Goal: Download file/media

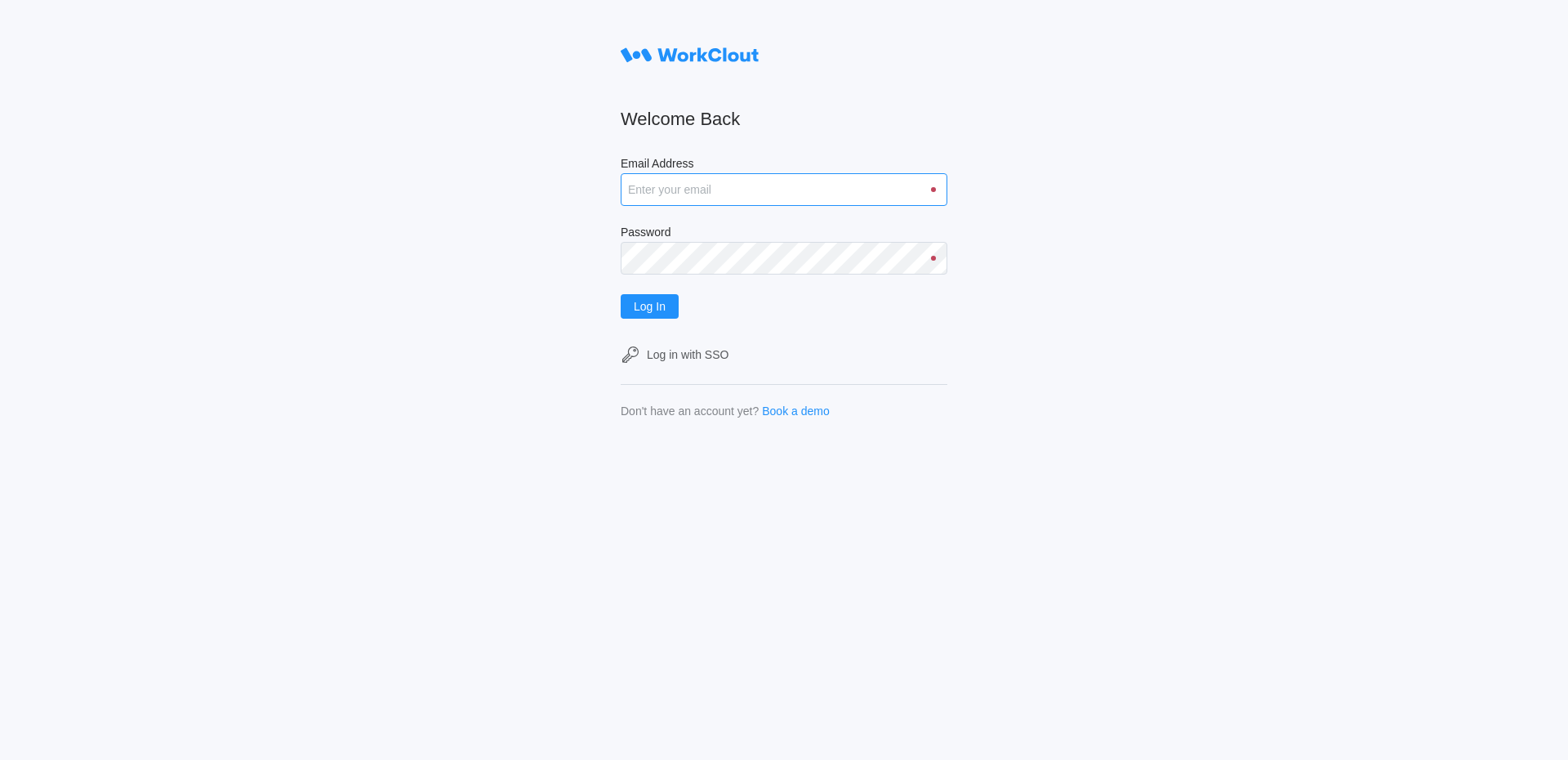
click at [760, 188] on input "Email Address" at bounding box center [784, 189] width 327 height 33
type input "[EMAIL_ADDRESS][DOMAIN_NAME]"
click at [621, 294] on button "Log In" at bounding box center [650, 306] width 58 height 24
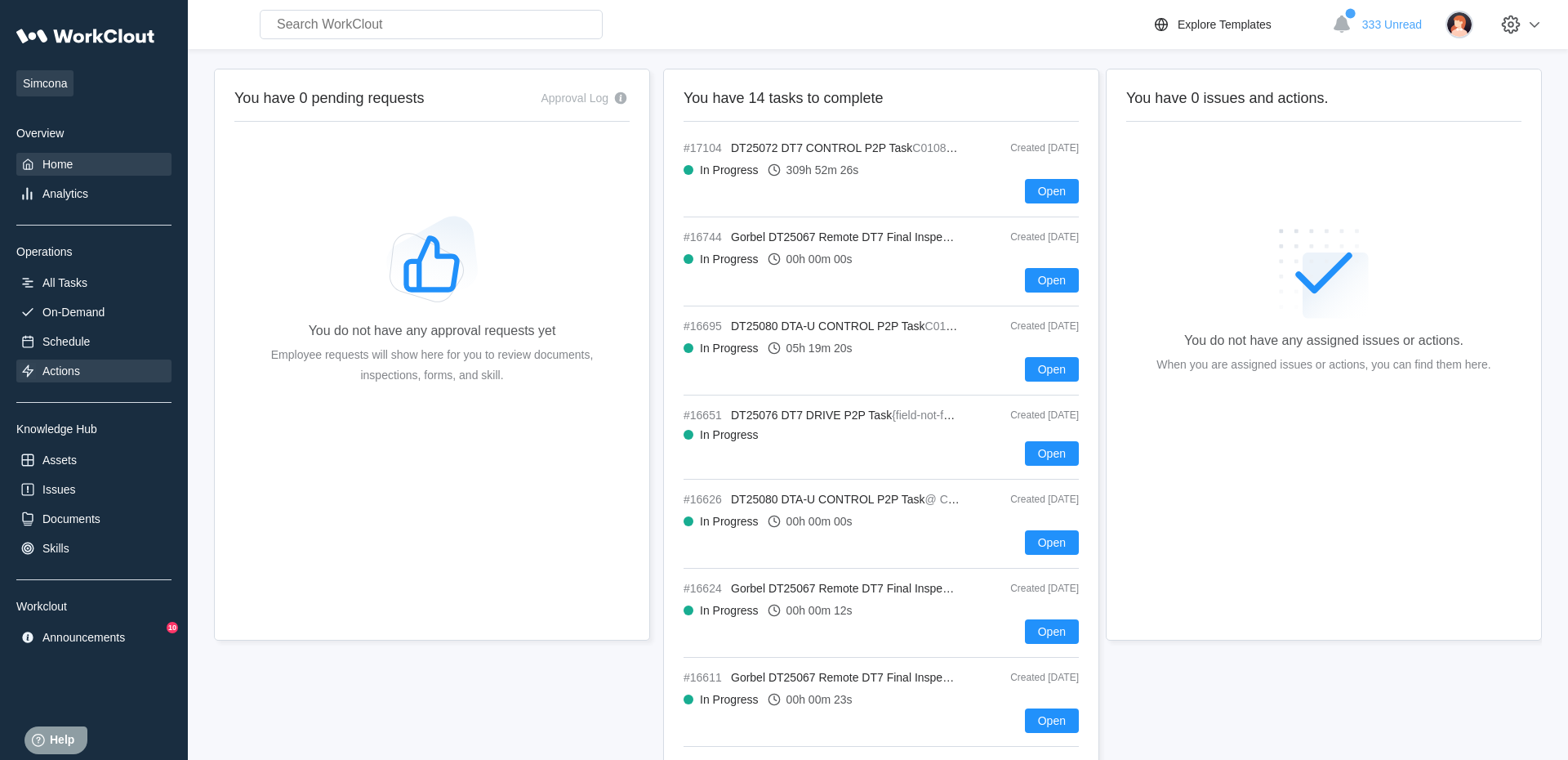
click at [65, 372] on div "Actions" at bounding box center [61, 371] width 38 height 13
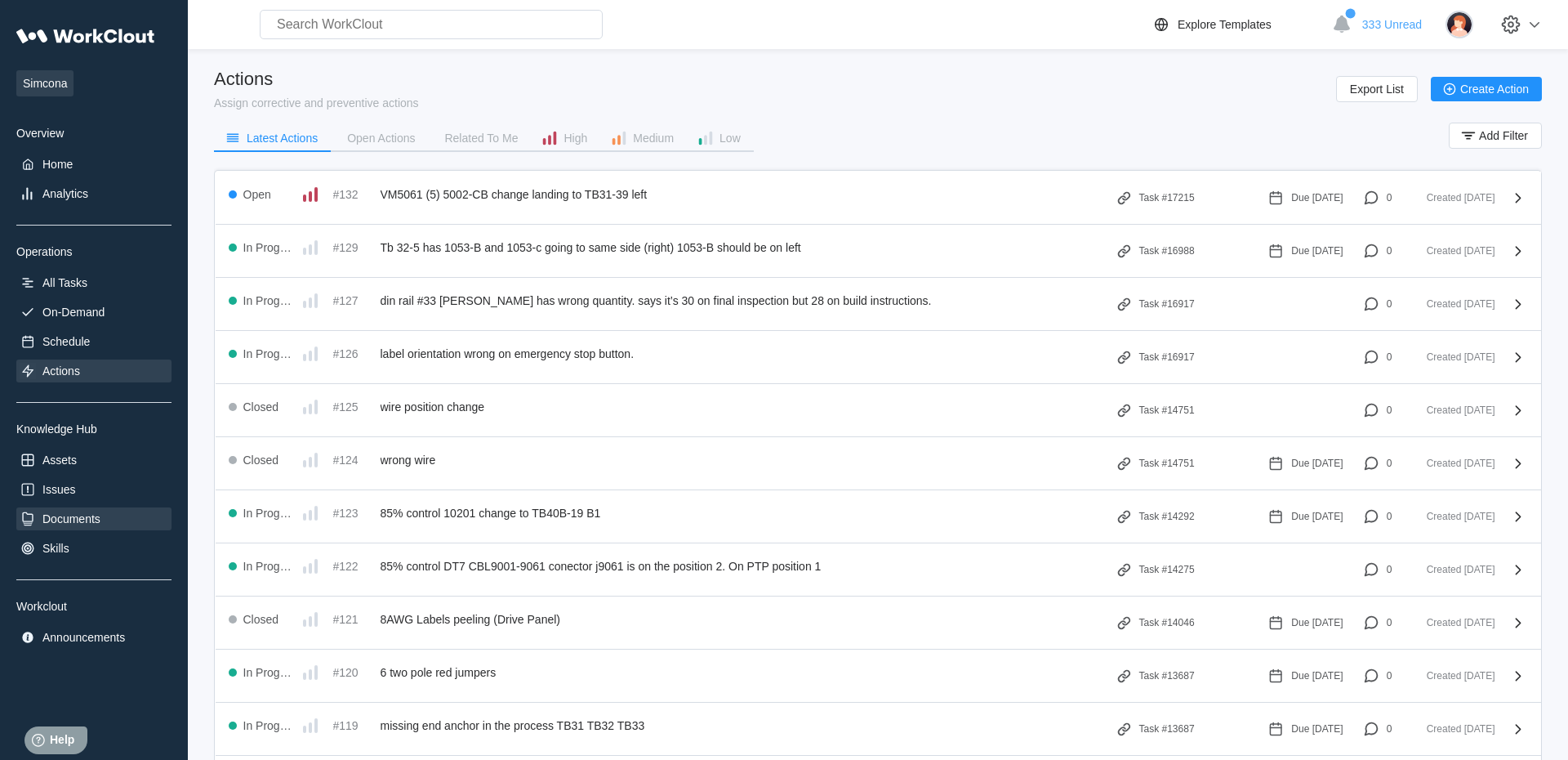
click at [65, 521] on div "Documents" at bounding box center [71, 519] width 58 height 13
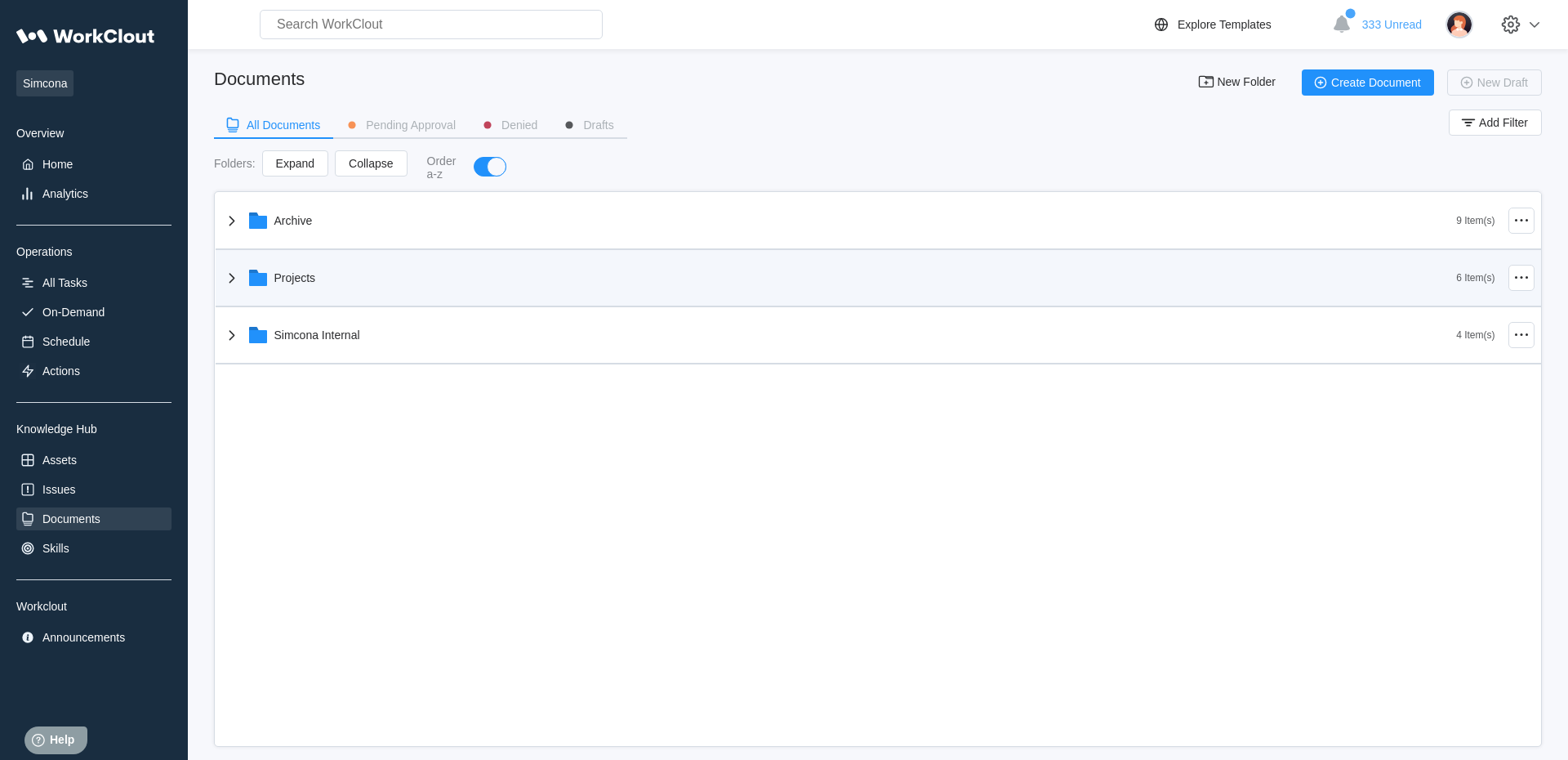
click at [297, 278] on div "Projects" at bounding box center [296, 278] width 42 height 13
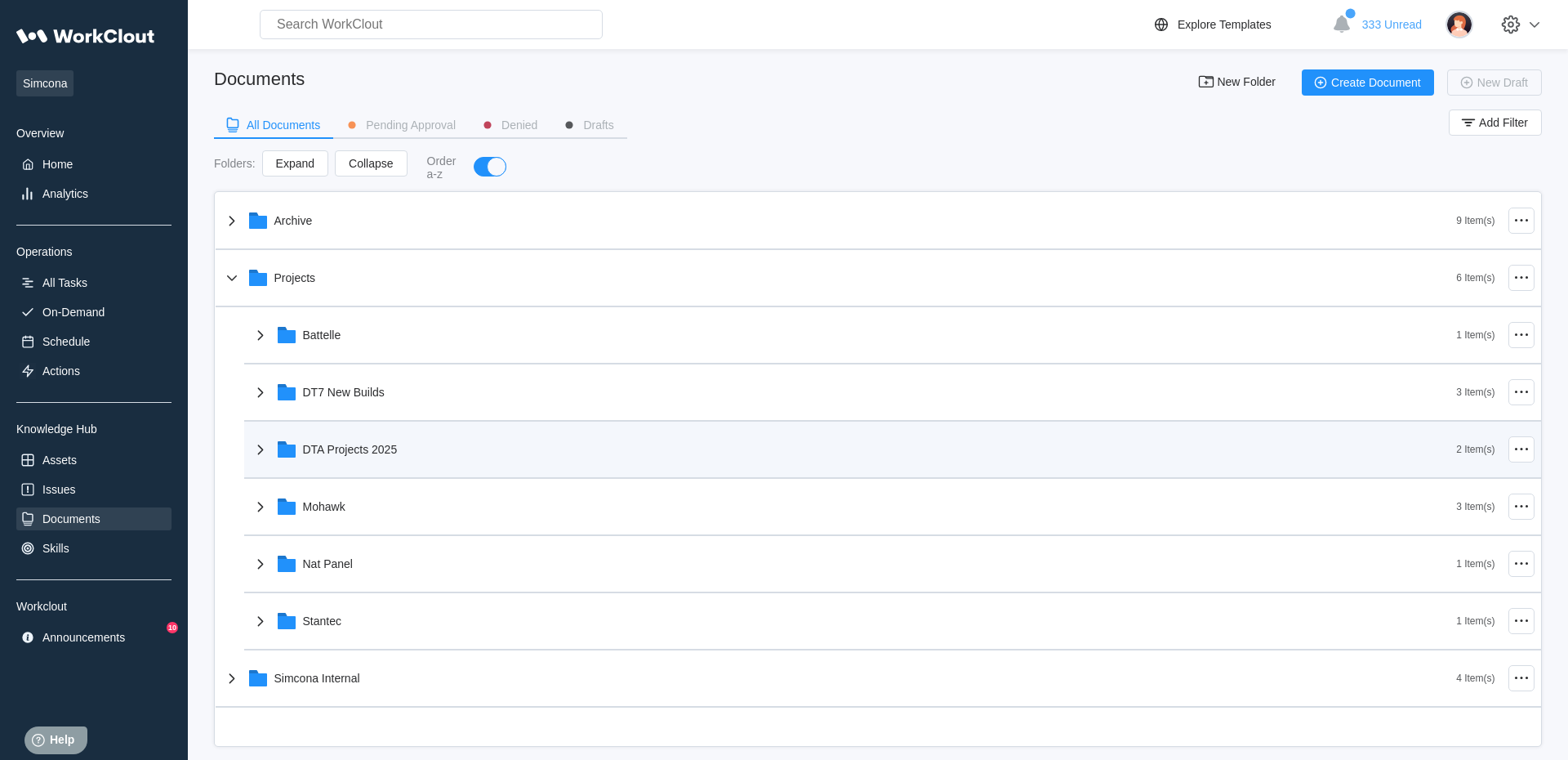
click at [332, 451] on div "DTA Projects 2025" at bounding box center [350, 450] width 95 height 13
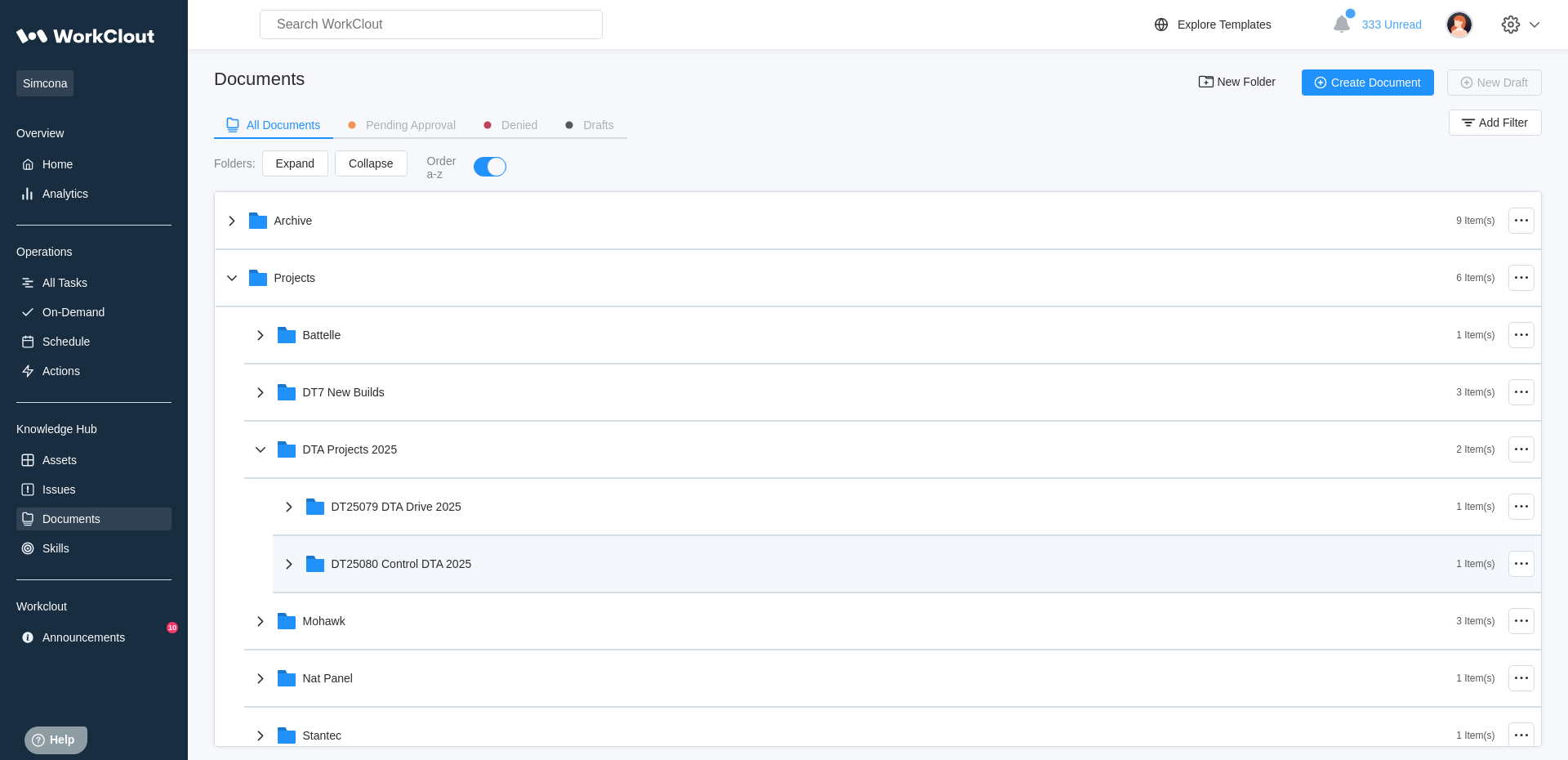
click at [393, 568] on div "DT25080 Control DTA 2025" at bounding box center [402, 564] width 140 height 13
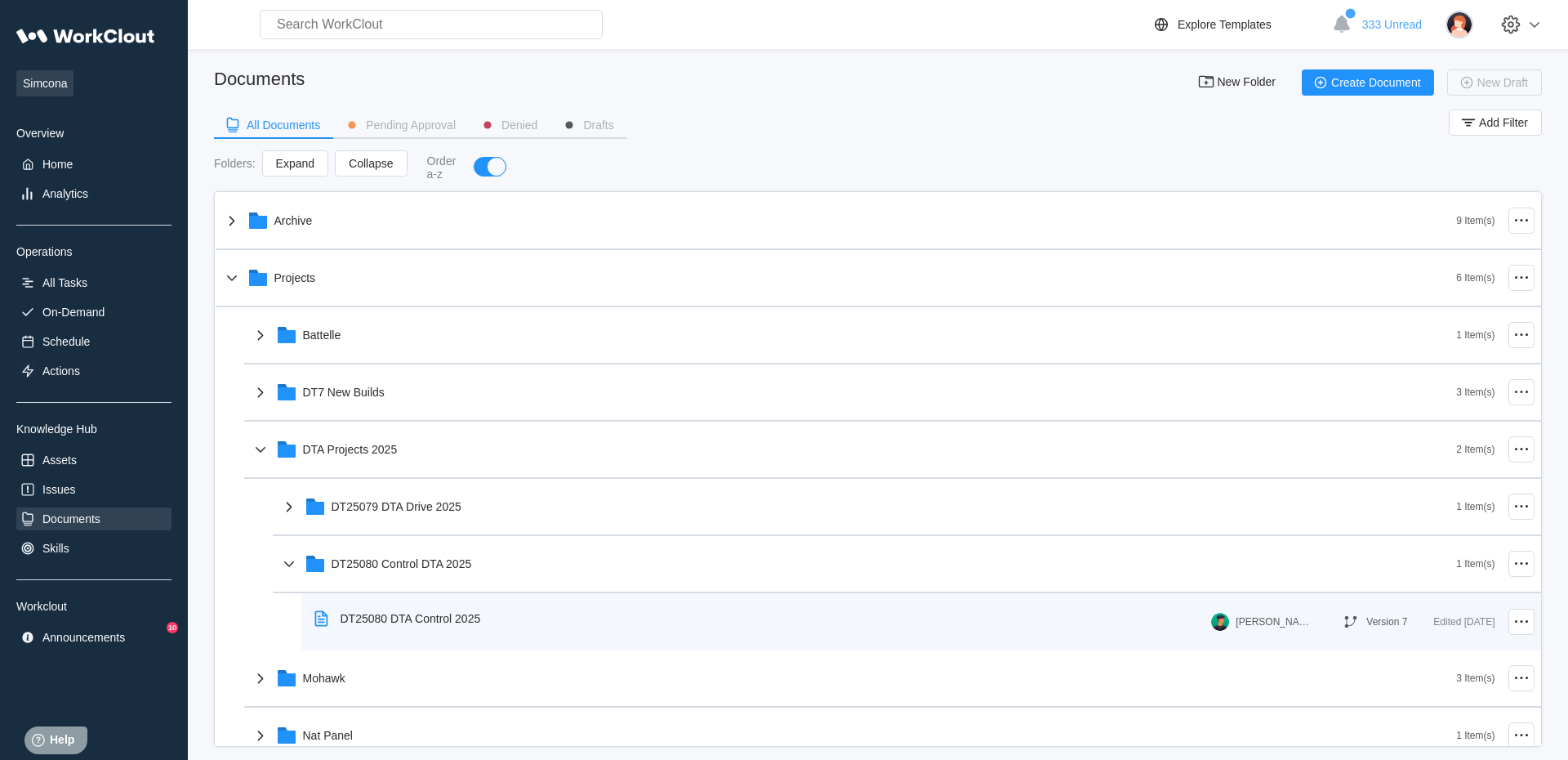
click at [397, 615] on div "DT25080 DTA Control 2025" at bounding box center [410, 619] width 140 height 13
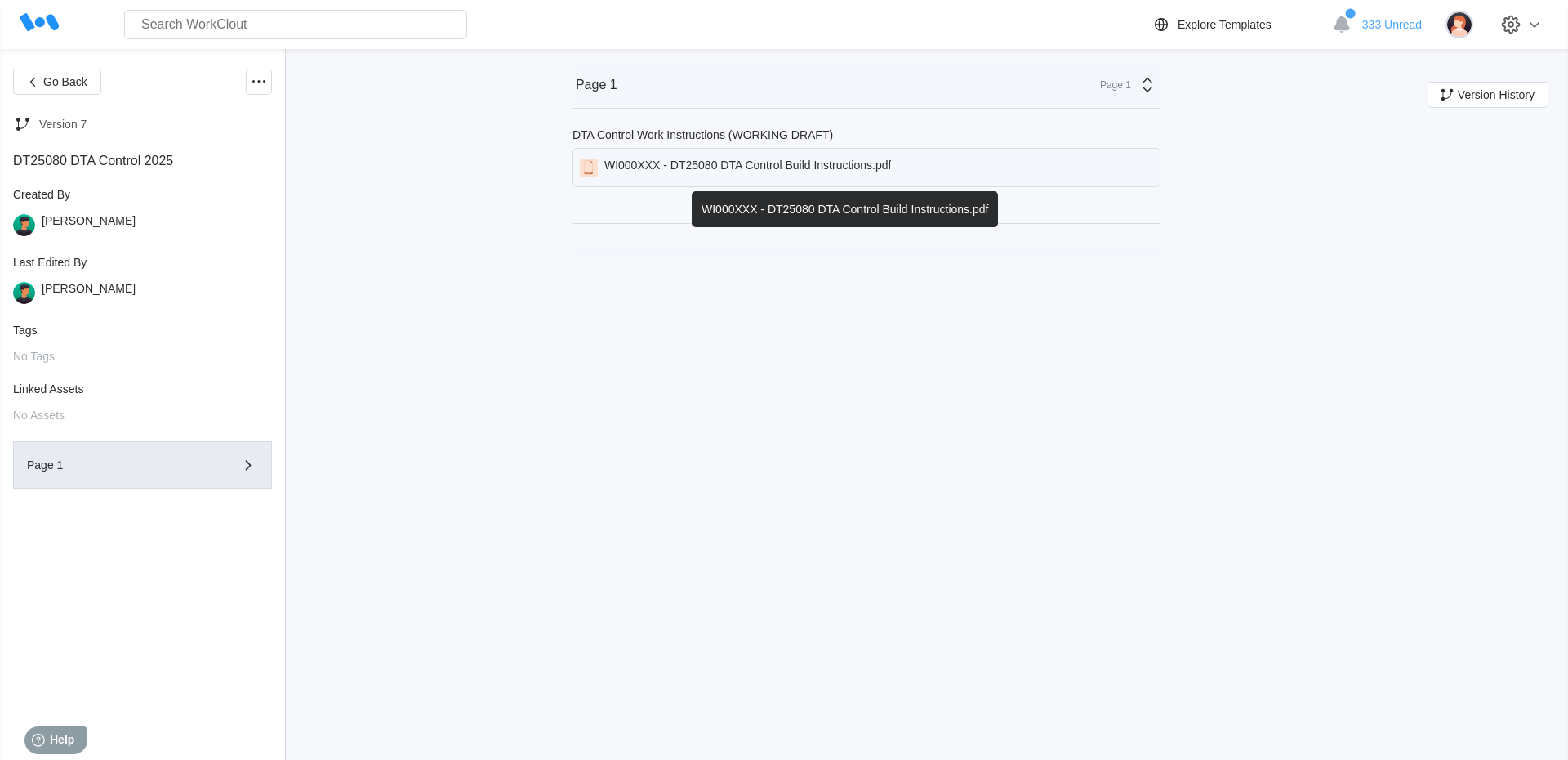
click at [639, 166] on div "WI000XXX - DT25080 DTA Control Build Instructions.pdf" at bounding box center [747, 167] width 287 height 18
